Goal: Task Accomplishment & Management: Use online tool/utility

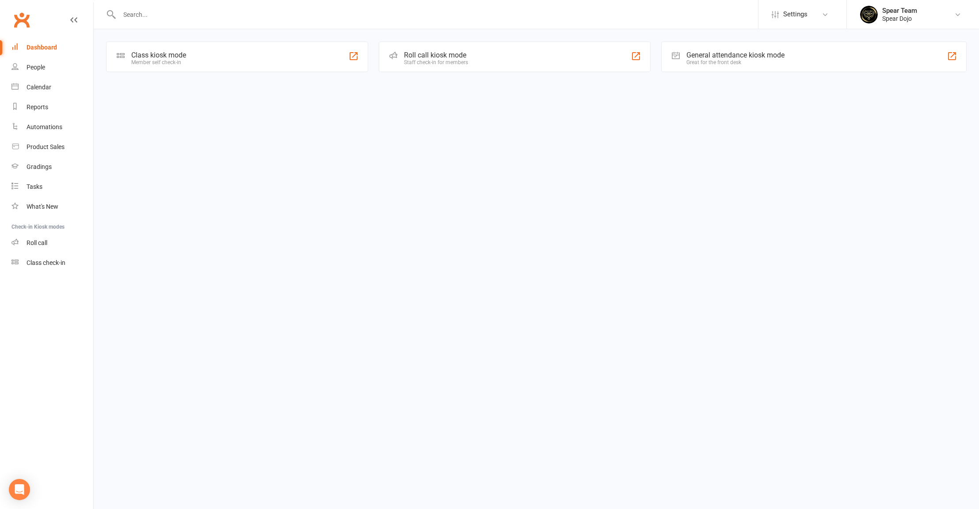
click at [145, 69] on div "Class kiosk mode Member self check-in" at bounding box center [237, 57] width 262 height 30
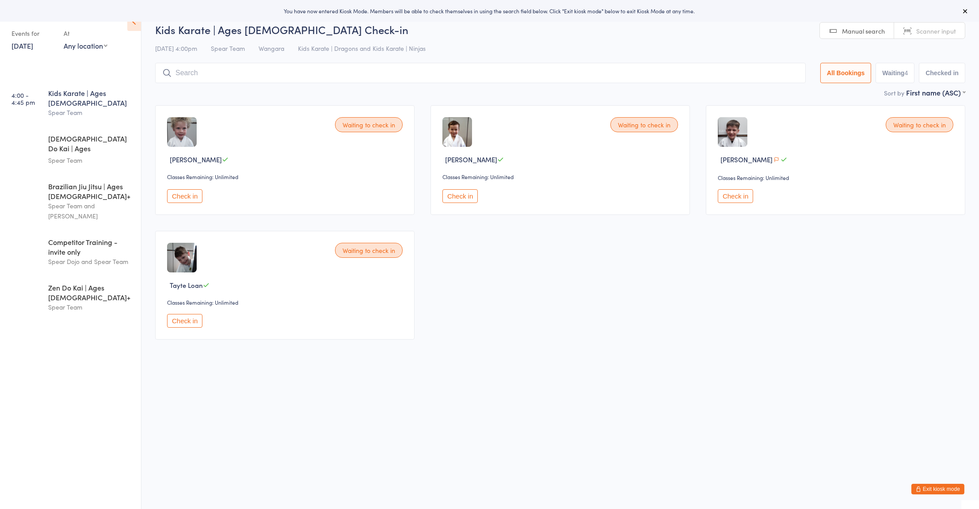
click at [572, 380] on html "You have now entered Kiosk Mode. Members will be able to check themselves in us…" at bounding box center [489, 254] width 979 height 509
click at [923, 97] on div "First name (ASC) First name (ASC) First name (DESC) Last name (ASC) Last name (…" at bounding box center [935, 93] width 59 height 10
click at [950, 94] on select "First name (ASC) First name (DESC) Last name (ASC) Last name (DESC) Check in ti…" at bounding box center [935, 92] width 59 height 8
click at [867, 241] on div "Waiting to check in [PERSON_NAME] Classes Remaining: Unlimited Check in Waiting…" at bounding box center [560, 222] width 826 height 250
click at [463, 195] on button "Check in" at bounding box center [459, 196] width 35 height 14
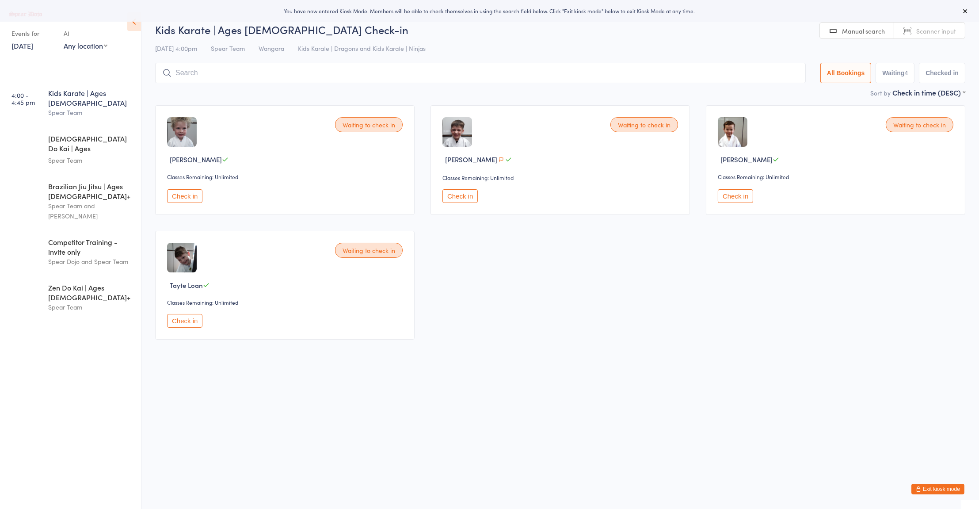
click at [115, 113] on div "Kids Karate | Ages [DEMOGRAPHIC_DATA] Spear Team" at bounding box center [94, 102] width 93 height 45
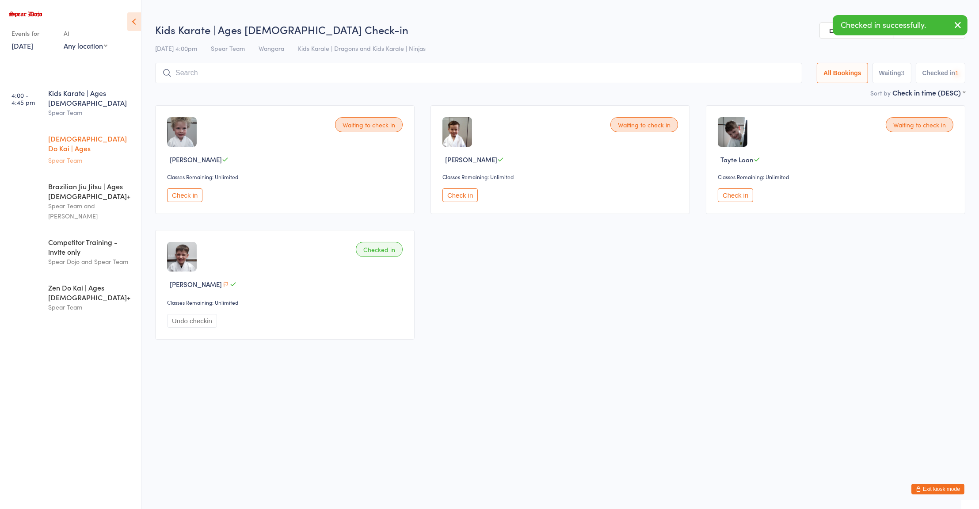
click at [112, 133] on div "[DEMOGRAPHIC_DATA] Do Kai | Ages [DEMOGRAPHIC_DATA]" at bounding box center [90, 144] width 85 height 22
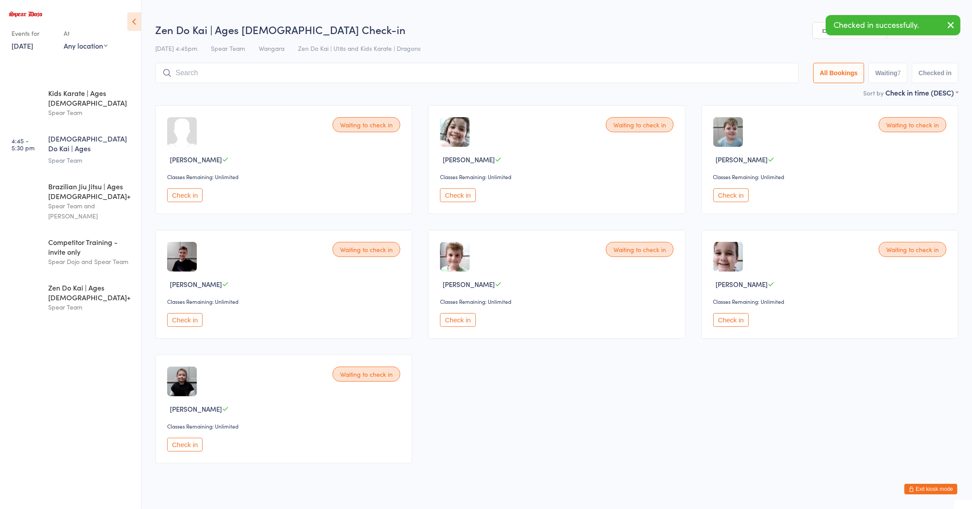
click at [341, 171] on div "Waiting to check in [PERSON_NAME] Classes Remaining: Unlimited Check in" at bounding box center [283, 159] width 257 height 109
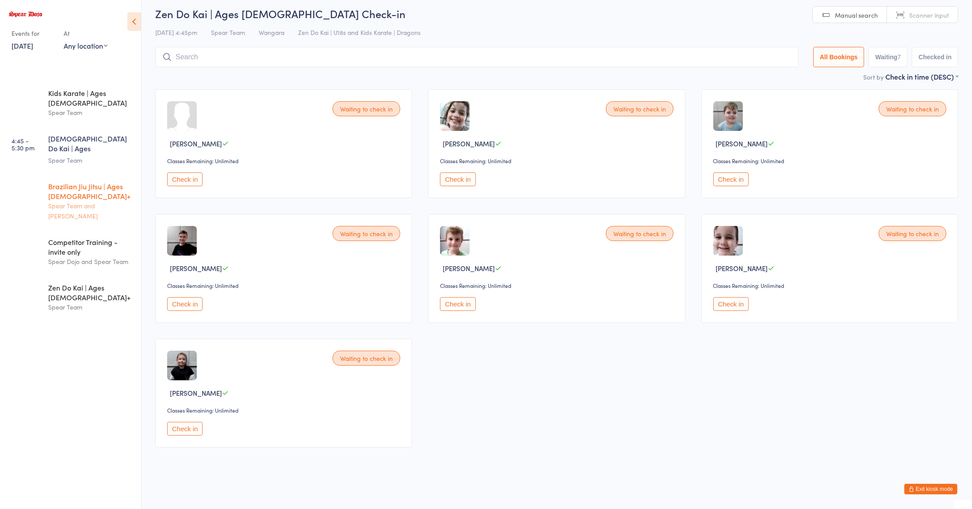
click at [103, 181] on div "Brazilian Jiu Jitsu | Ages [DEMOGRAPHIC_DATA]+" at bounding box center [90, 190] width 85 height 19
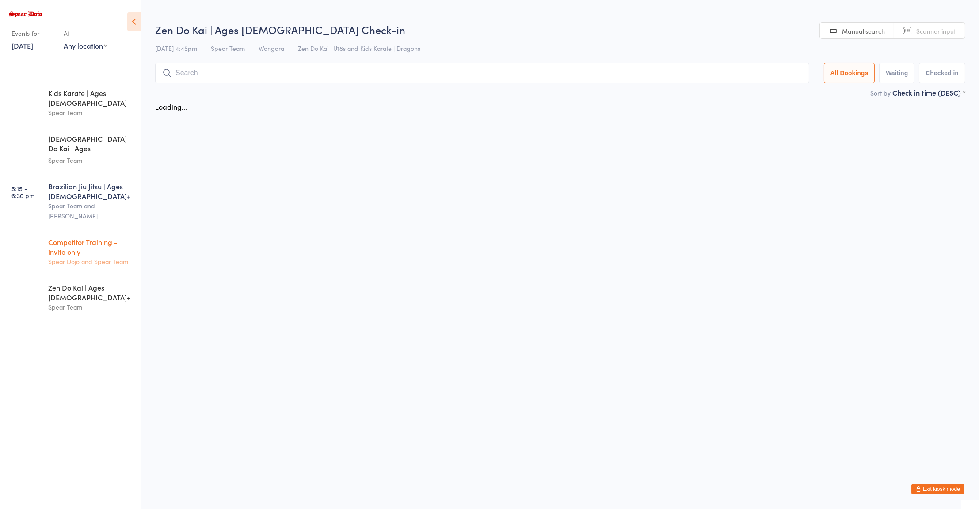
click at [102, 237] on div "Competitor Training - invite only" at bounding box center [90, 246] width 85 height 19
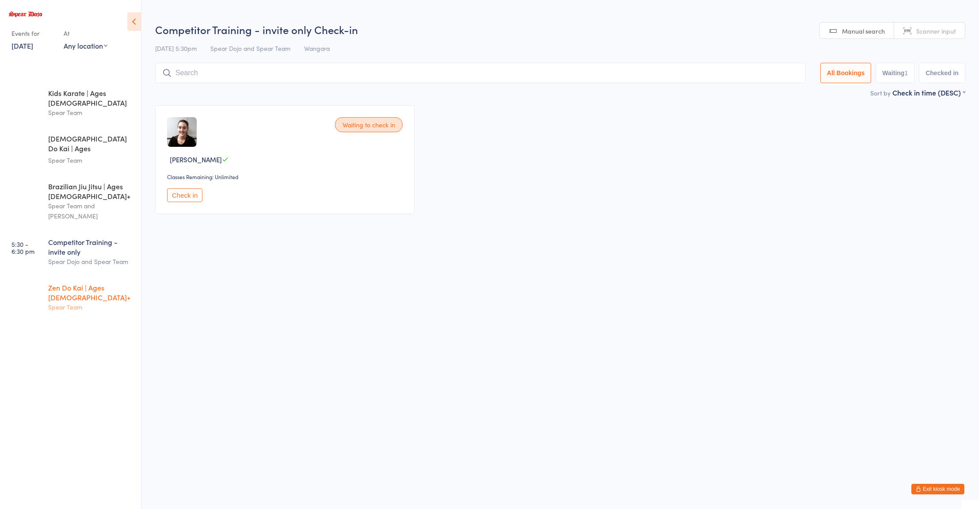
click at [112, 275] on div "Zen Do Kai | Ages [DEMOGRAPHIC_DATA]+ Spear Team" at bounding box center [94, 297] width 93 height 45
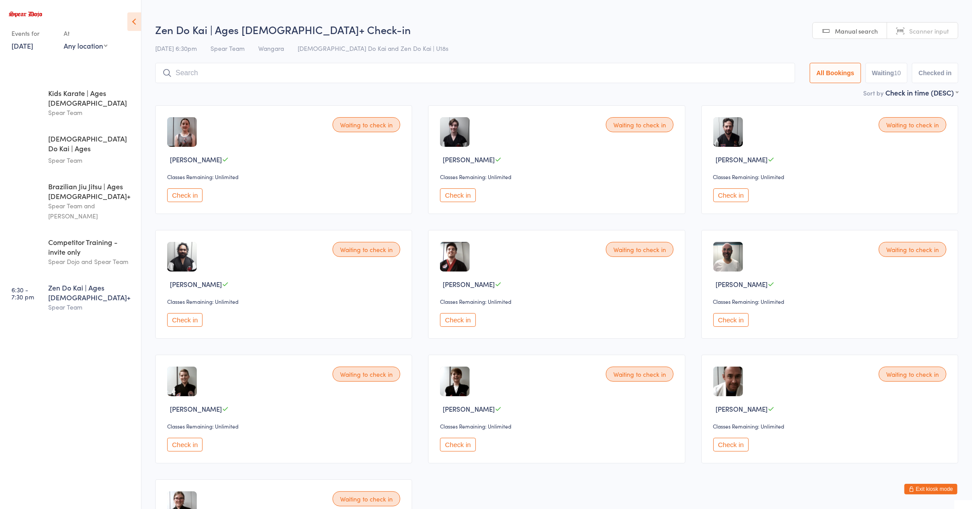
click at [283, 275] on div "Waiting to check in [PERSON_NAME] Classes Remaining: Unlimited Check in" at bounding box center [283, 284] width 257 height 109
click at [110, 181] on div "Brazilian Jiu Jitsu | Ages [DEMOGRAPHIC_DATA]+" at bounding box center [90, 190] width 85 height 19
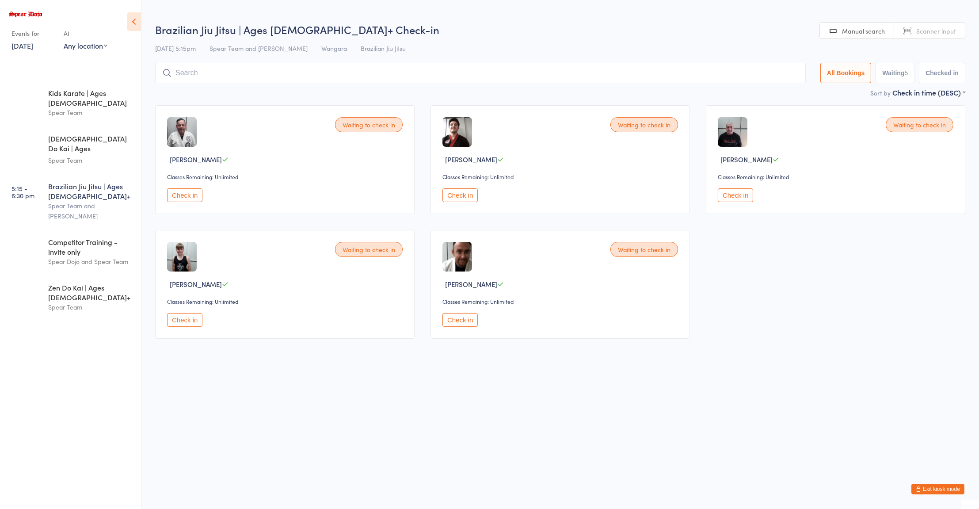
click at [306, 208] on div "Waiting to check in [PERSON_NAME] Classes Remaining: Unlimited Check in" at bounding box center [284, 159] width 259 height 109
click at [111, 174] on div "Brazilian Jiu Jitsu | Ages [DEMOGRAPHIC_DATA]+ Spear Team and [PERSON_NAME]" at bounding box center [94, 201] width 93 height 55
click at [118, 133] on div "[DEMOGRAPHIC_DATA] Do Kai | Ages [DEMOGRAPHIC_DATA]" at bounding box center [90, 144] width 85 height 22
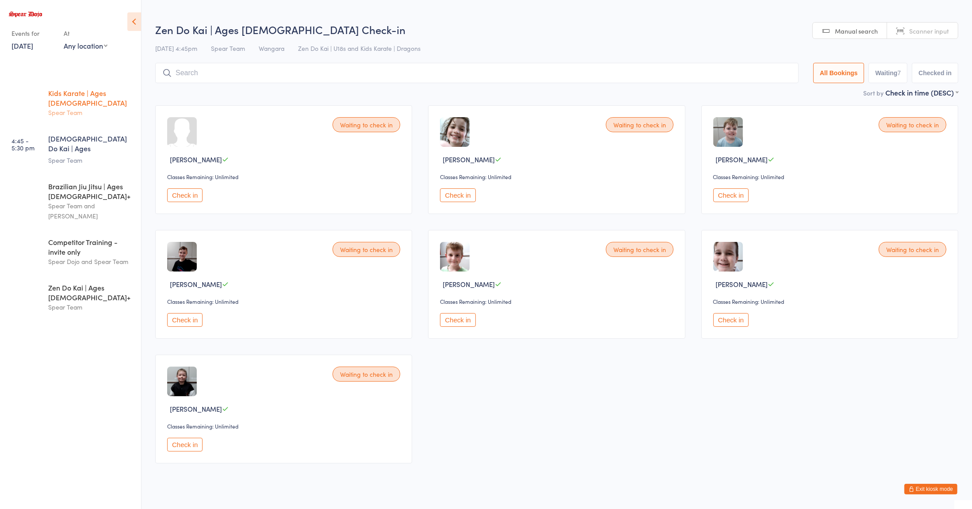
click at [98, 115] on link "4:00 - 4:45 pm Kids Karate | Ages [DEMOGRAPHIC_DATA] Spear Team" at bounding box center [72, 102] width 138 height 45
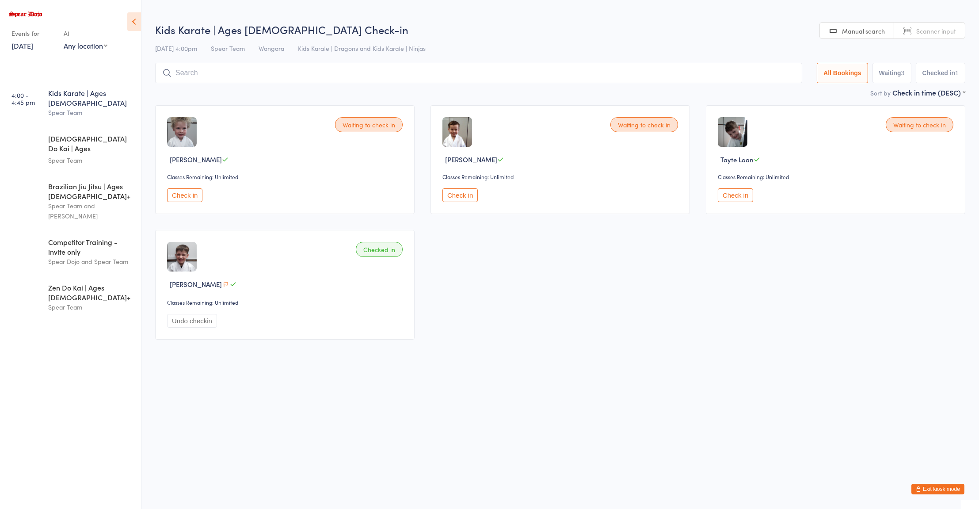
click at [319, 229] on div "Waiting to check in [PERSON_NAME] Classes Remaining: Unlimited Check in Waiting…" at bounding box center [560, 222] width 826 height 250
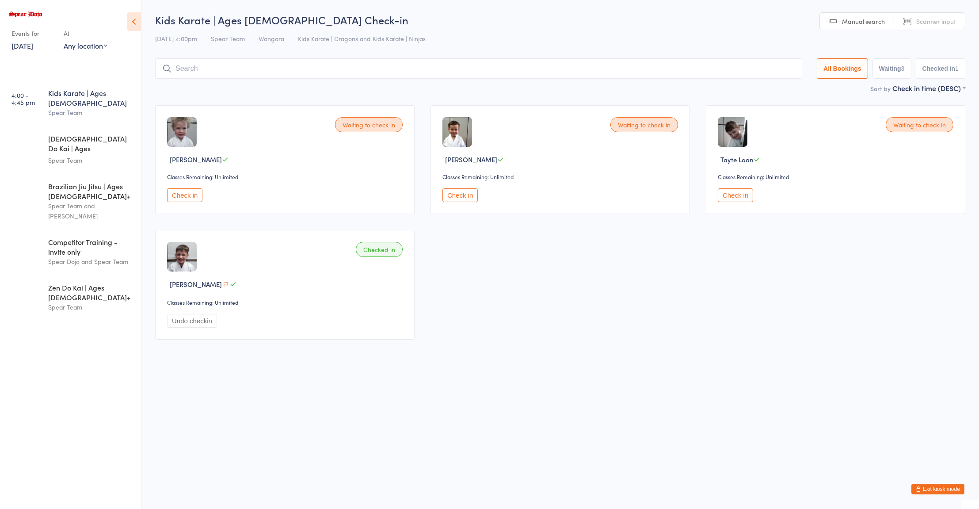
click at [253, 384] on html "You have now entered Kiosk Mode. Members will be able to check themselves in us…" at bounding box center [489, 254] width 979 height 509
click at [190, 194] on button "Check in" at bounding box center [184, 195] width 35 height 14
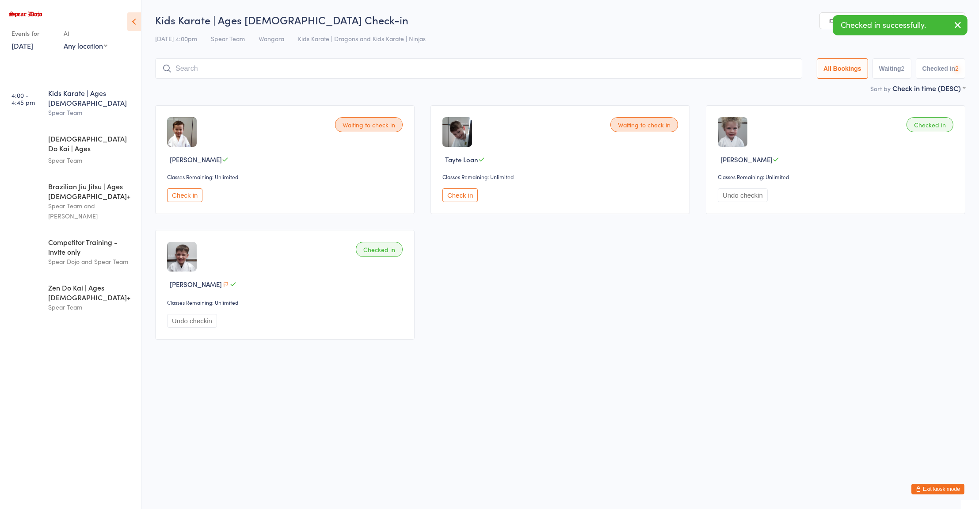
click at [483, 65] on input "search" at bounding box center [478, 68] width 647 height 20
type input "[PERSON_NAME]"
click at [235, 86] on div "[PERSON_NAME] [PERSON_NAME] Drop in" at bounding box center [479, 87] width 646 height 20
click at [251, 68] on input "search" at bounding box center [478, 68] width 647 height 20
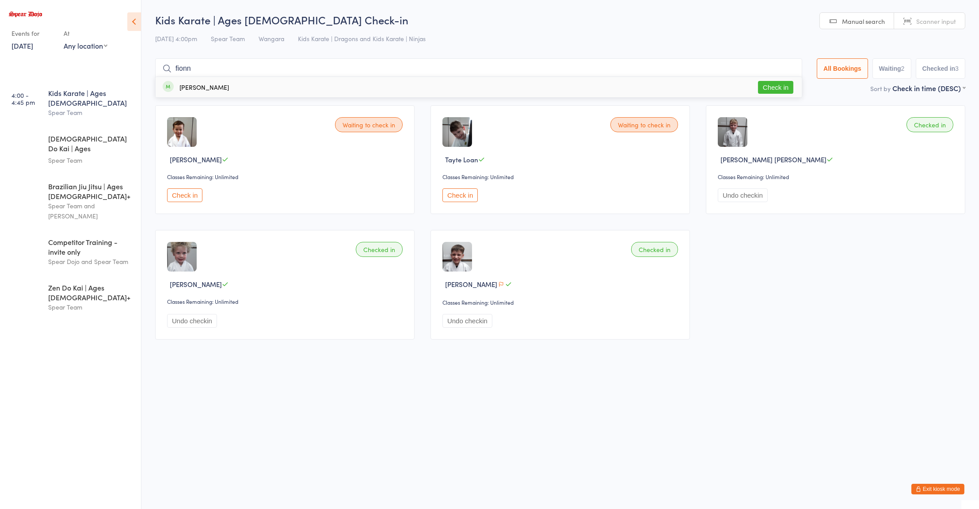
type input "fionn"
click at [177, 81] on div "[PERSON_NAME] Check in" at bounding box center [479, 87] width 646 height 20
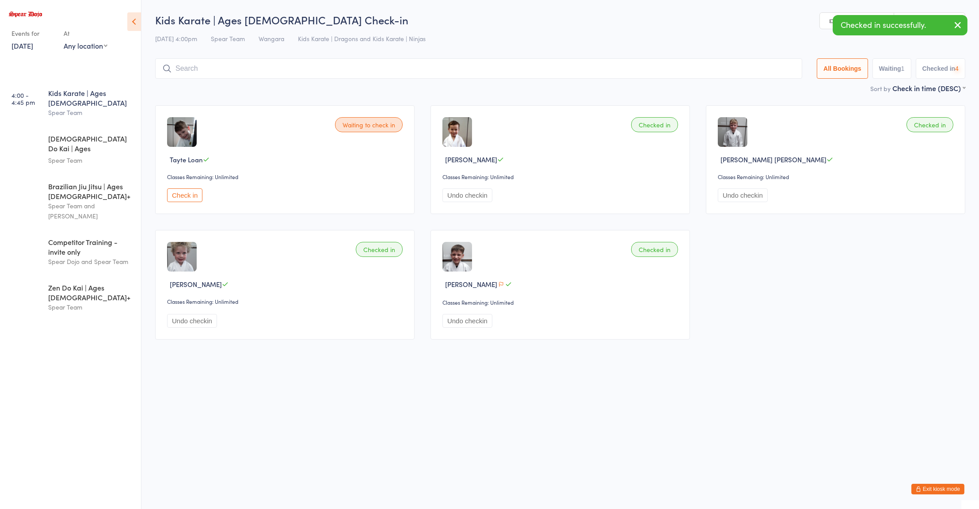
click at [296, 168] on div "Waiting to check in Tayte Loan Classes Remaining: Unlimited Check in" at bounding box center [284, 159] width 259 height 109
click at [202, 347] on div "Waiting to check in Tayte Loan Classes Remaining: Unlimited Check in Checked in…" at bounding box center [560, 222] width 826 height 250
click at [65, 155] on div "Spear Team" at bounding box center [90, 160] width 85 height 10
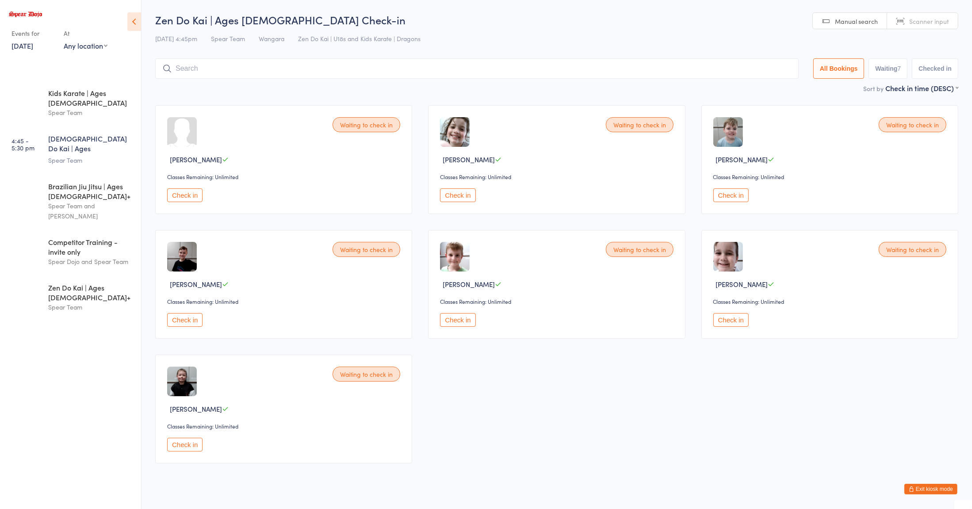
click at [723, 198] on button "Check in" at bounding box center [730, 195] width 35 height 14
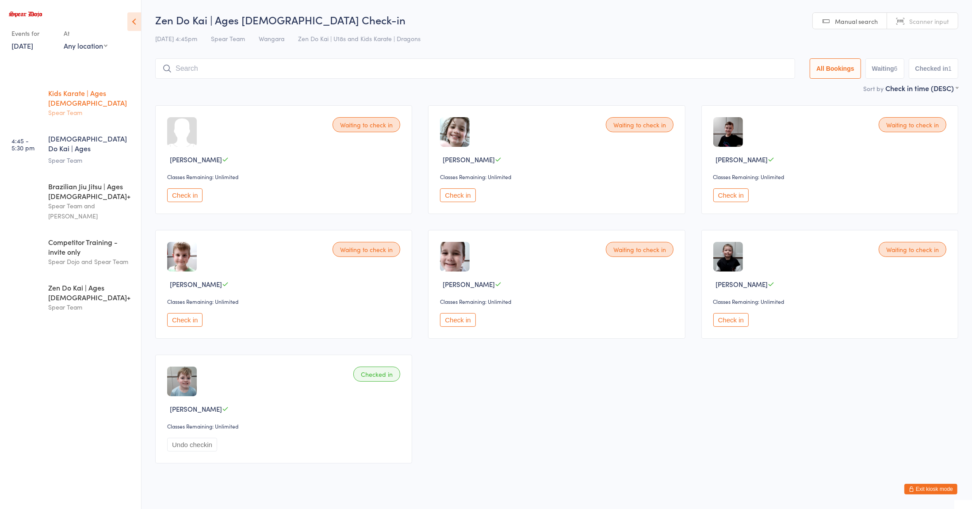
click at [100, 95] on div "Kids Karate | Ages [DEMOGRAPHIC_DATA]" at bounding box center [90, 97] width 85 height 19
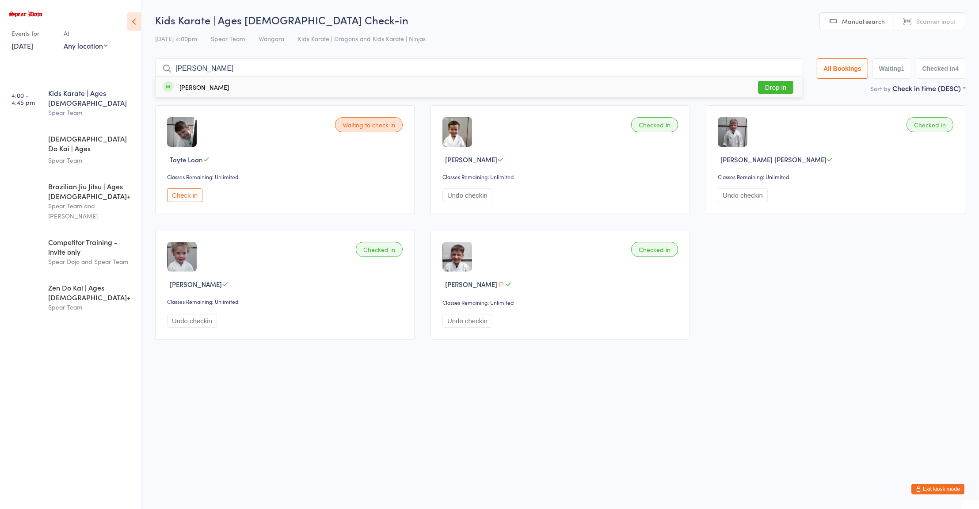
type input "[PERSON_NAME]"
click at [212, 89] on div "[PERSON_NAME]" at bounding box center [204, 87] width 50 height 7
click at [232, 68] on input "search" at bounding box center [478, 68] width 647 height 20
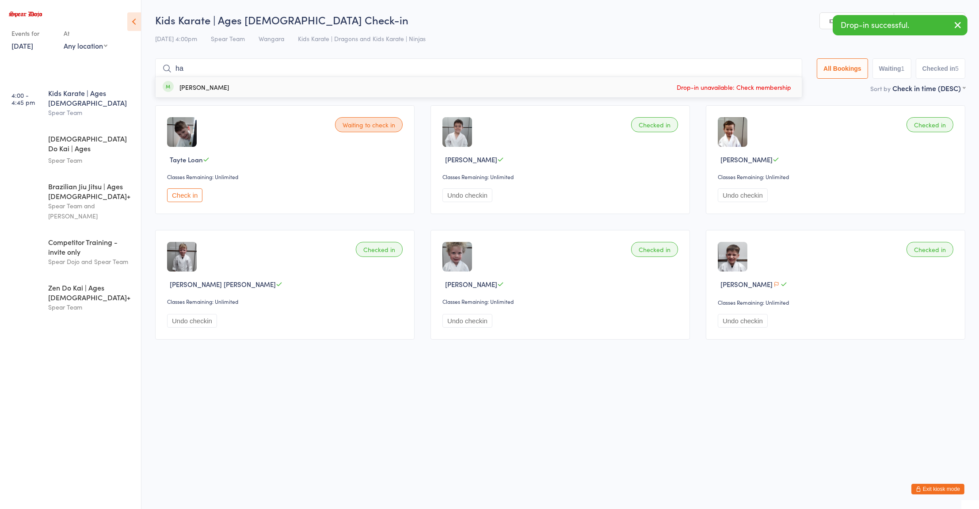
type input "h"
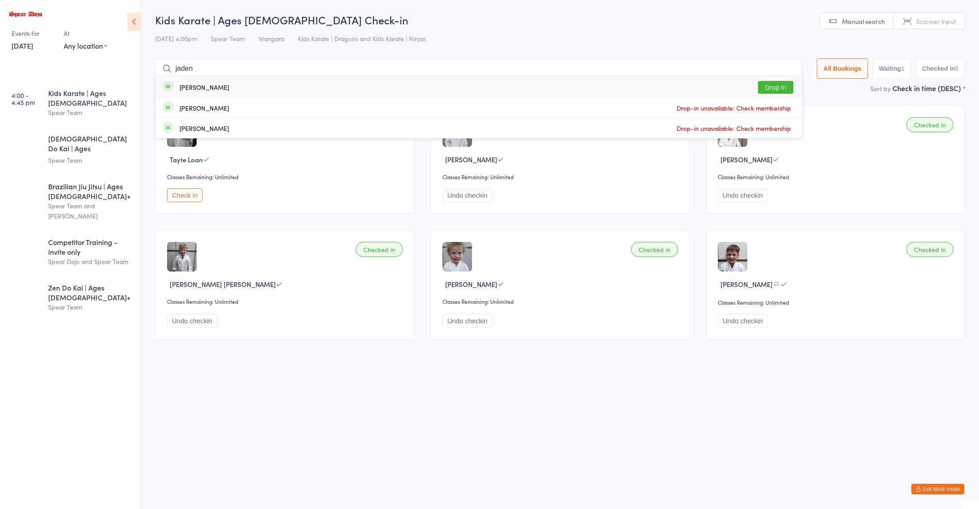
type input "jaden"
click at [220, 88] on div "[PERSON_NAME] Drop in" at bounding box center [479, 87] width 646 height 20
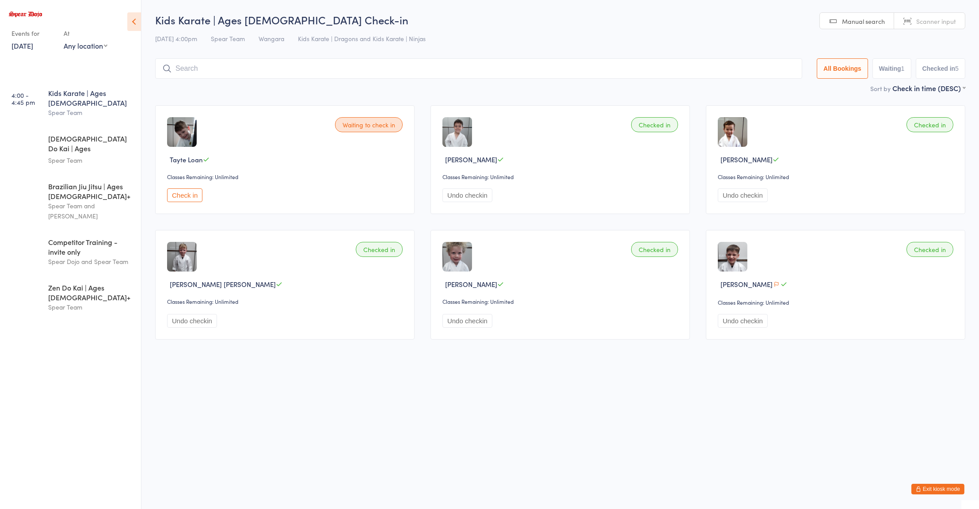
click at [213, 71] on input "search" at bounding box center [478, 68] width 647 height 20
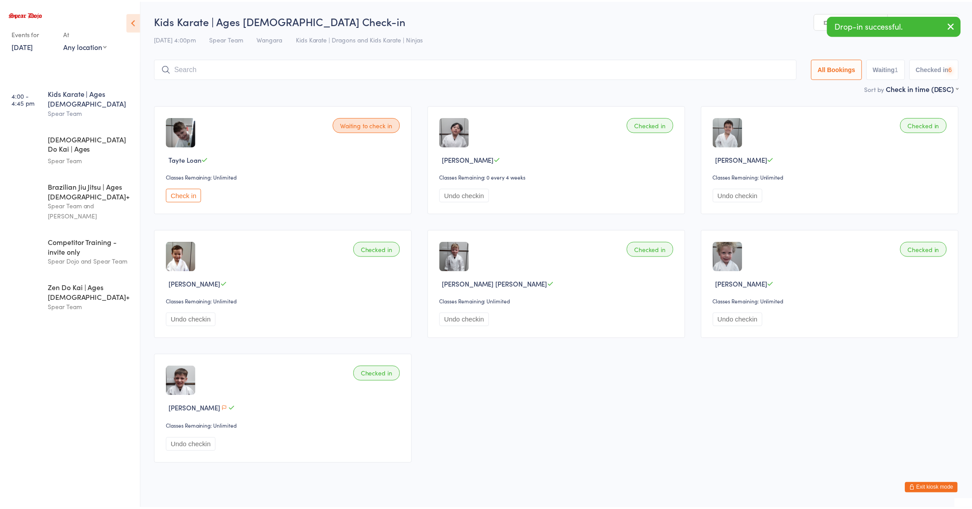
scroll to position [18, 0]
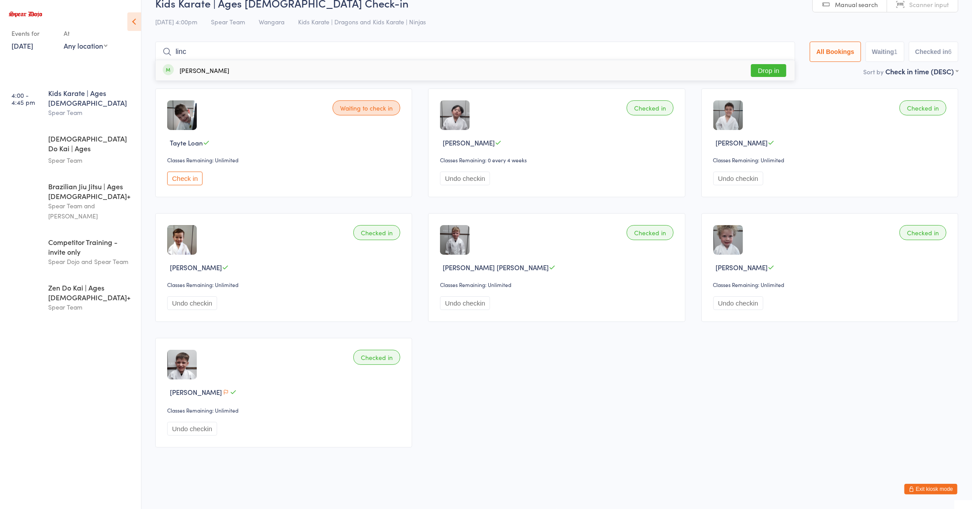
type input "linc"
click at [218, 71] on div "[PERSON_NAME]" at bounding box center [204, 70] width 50 height 7
